Goal: Find specific page/section: Find specific page/section

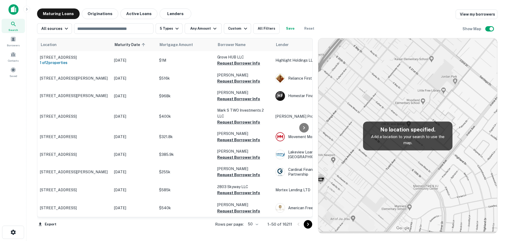
scroll to position [739, 0]
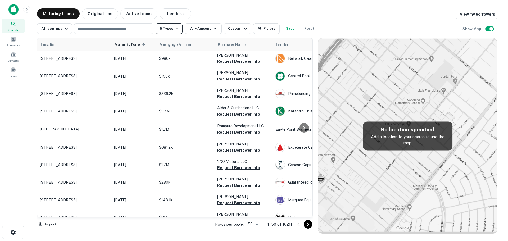
click at [174, 28] on icon "button" at bounding box center [177, 28] width 6 height 6
click at [243, 241] on div at bounding box center [254, 241] width 508 height 0
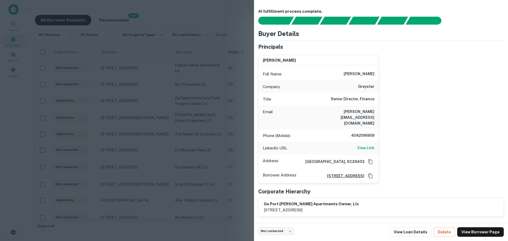
scroll to position [370, 0]
click at [204, 19] on div at bounding box center [254, 120] width 508 height 241
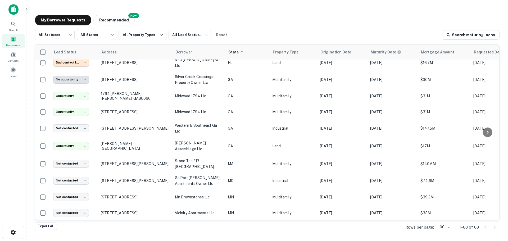
scroll to position [276, 0]
